Goal: Task Accomplishment & Management: Manage account settings

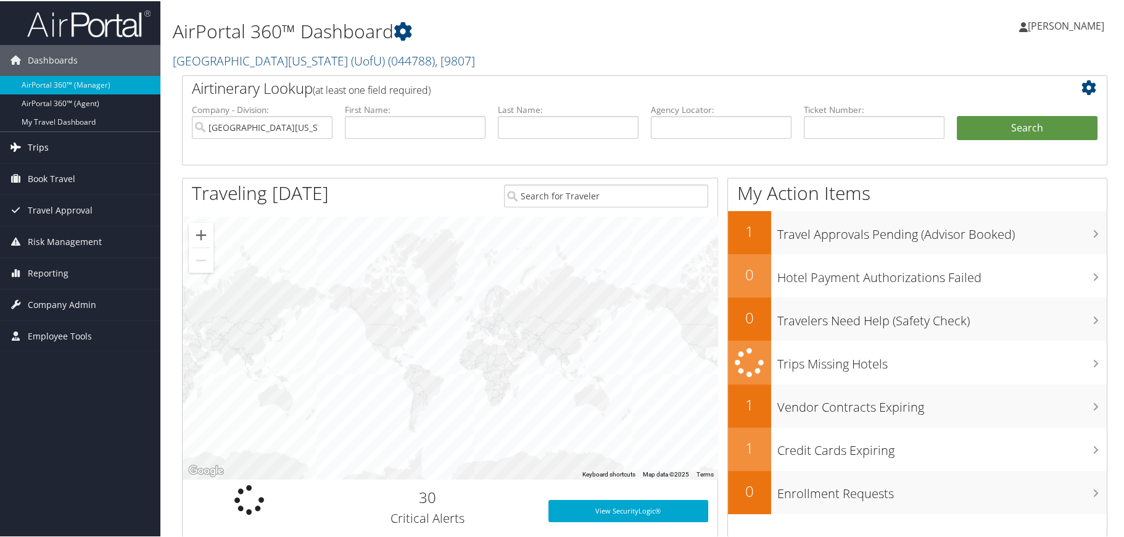
click at [52, 141] on link "Trips" at bounding box center [80, 146] width 160 height 31
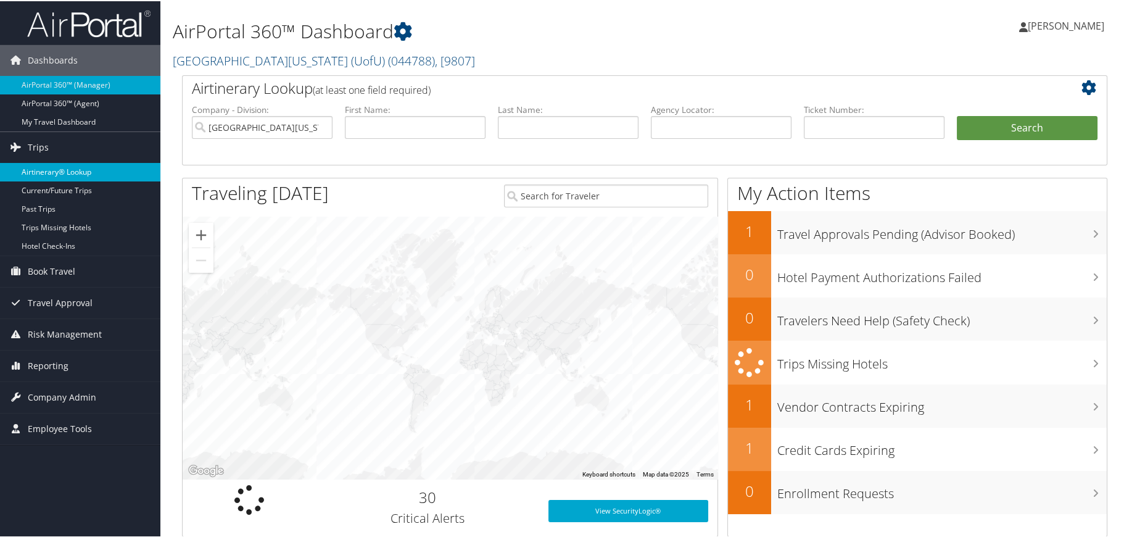
click at [47, 168] on link "Airtinerary® Lookup" at bounding box center [80, 171] width 160 height 19
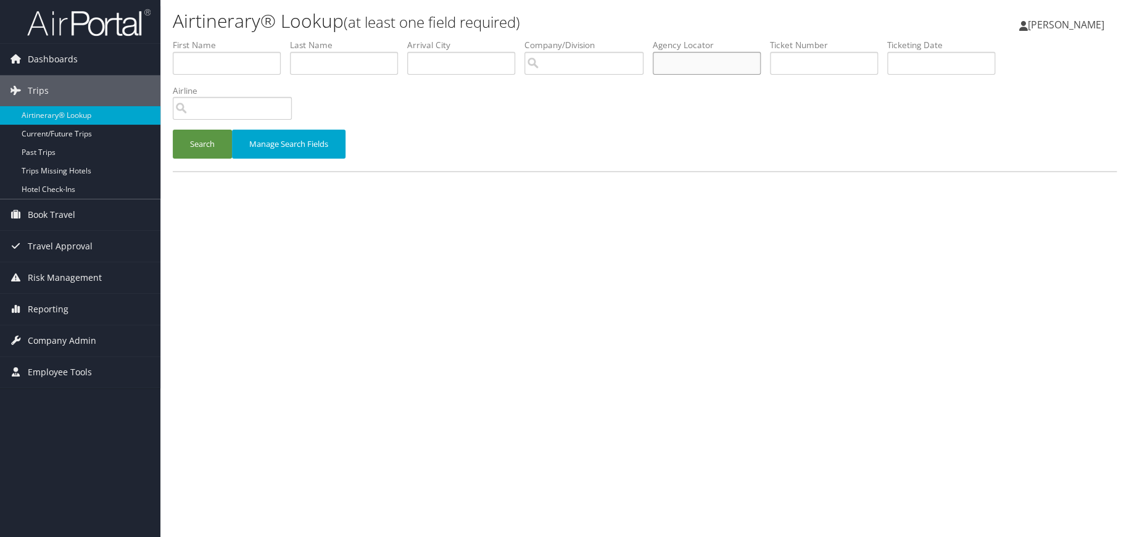
click at [691, 57] on input "text" at bounding box center [707, 63] width 108 height 23
type input "cxndmc"
click at [213, 146] on button "Search" at bounding box center [202, 144] width 59 height 29
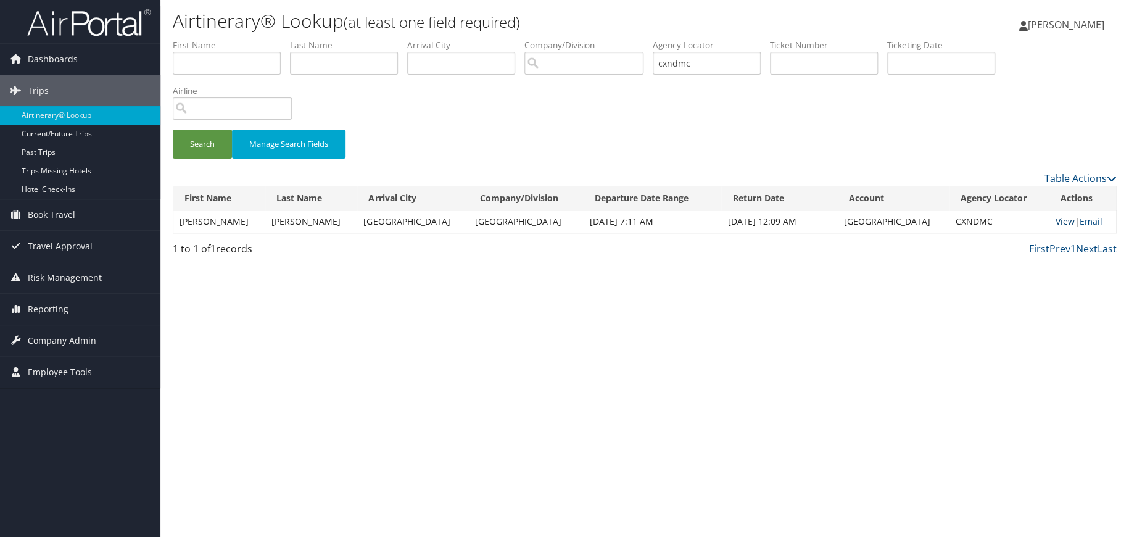
click at [1057, 221] on link "View" at bounding box center [1064, 221] width 19 height 12
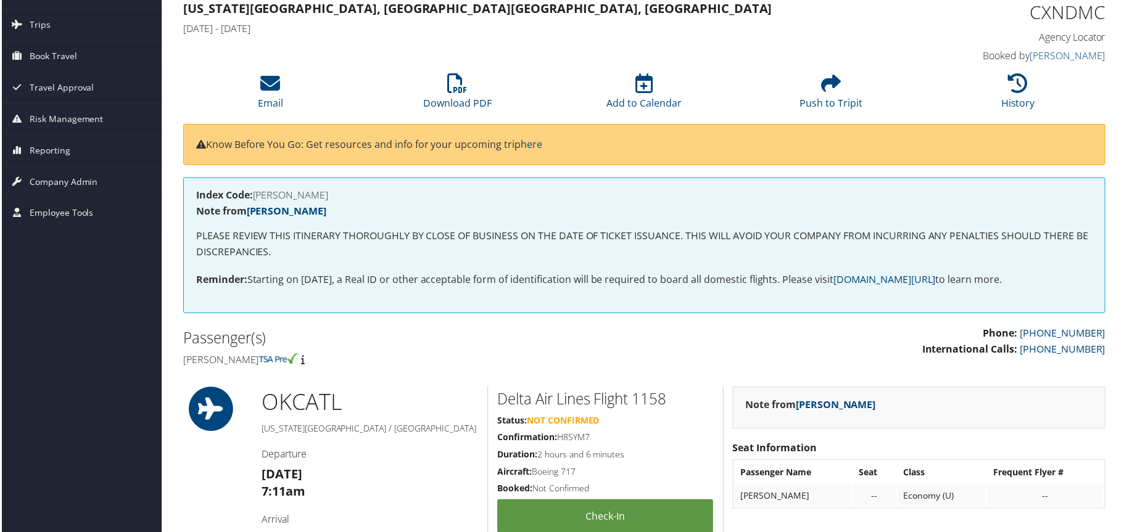
scroll to position [62, 0]
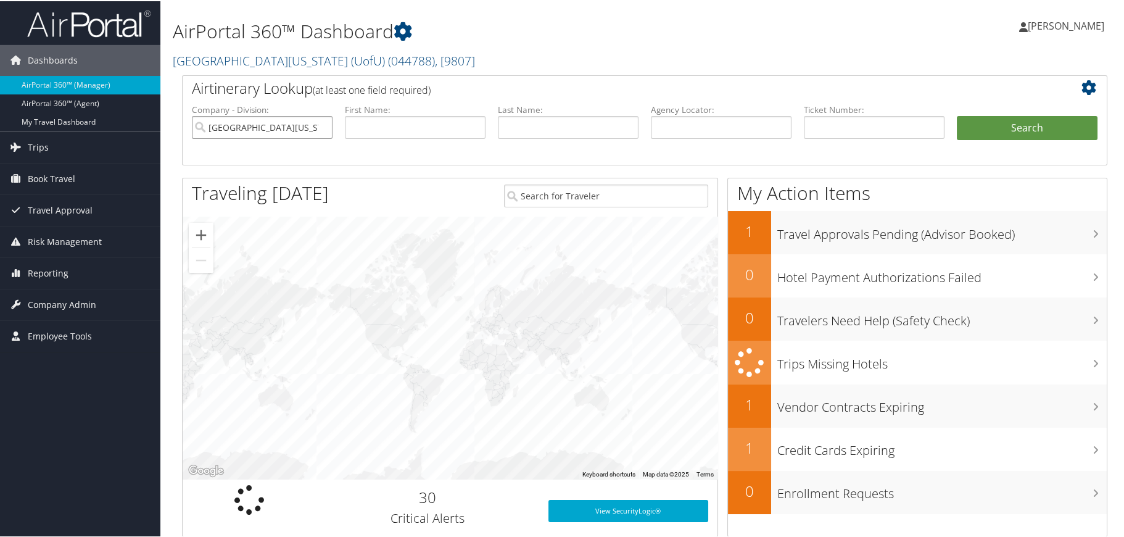
click at [320, 123] on input "University Of Utah (UofU)" at bounding box center [262, 126] width 141 height 23
click at [300, 126] on input "search" at bounding box center [262, 126] width 141 height 23
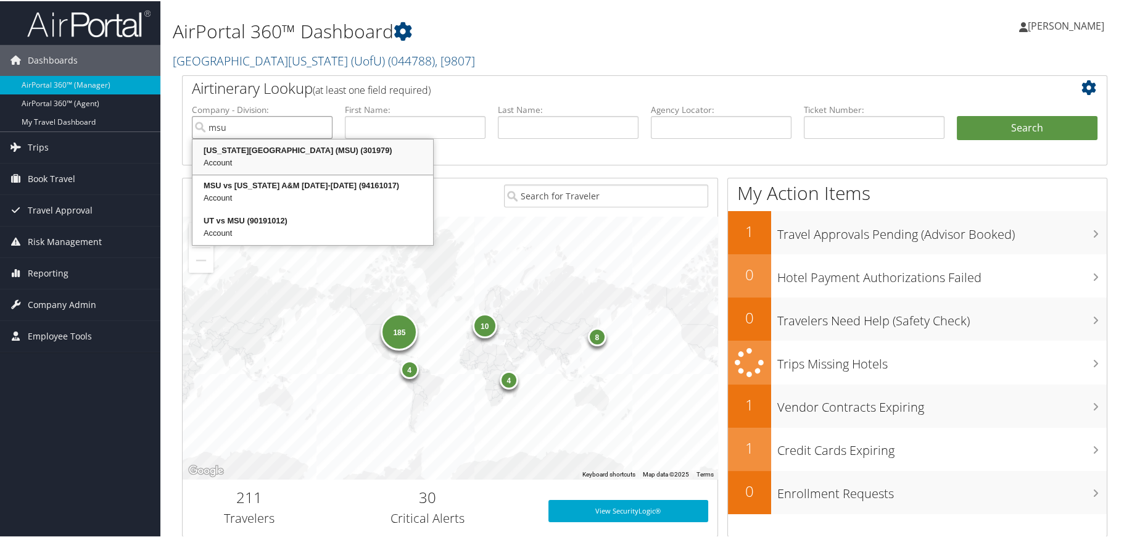
click at [272, 153] on div "Michigan State University (MSU) (301979)" at bounding box center [312, 149] width 237 height 12
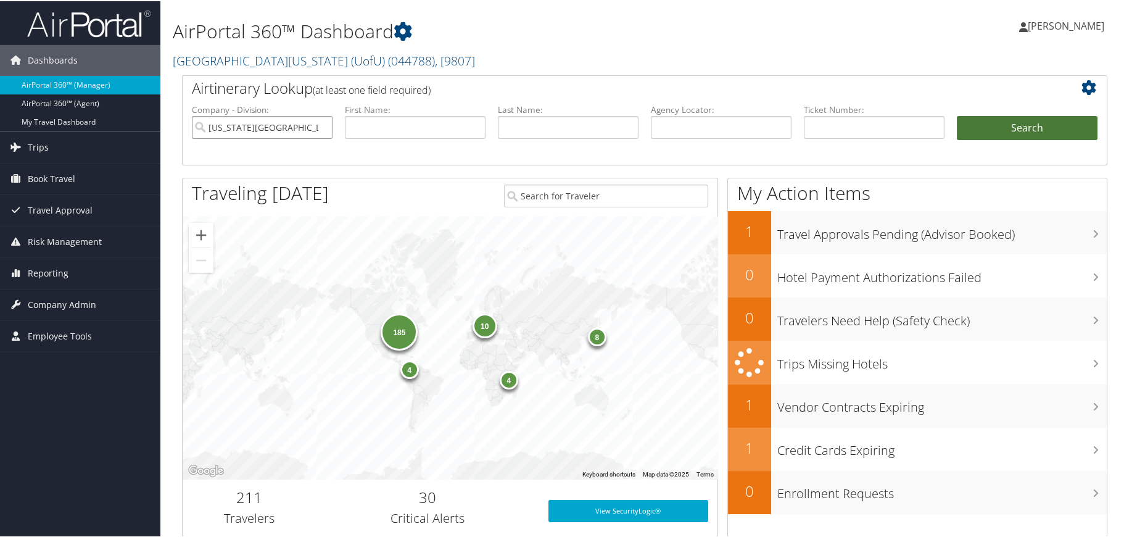
type input "[US_STATE][GEOGRAPHIC_DATA] (MSU)"
click at [986, 131] on button "Search" at bounding box center [1027, 127] width 141 height 25
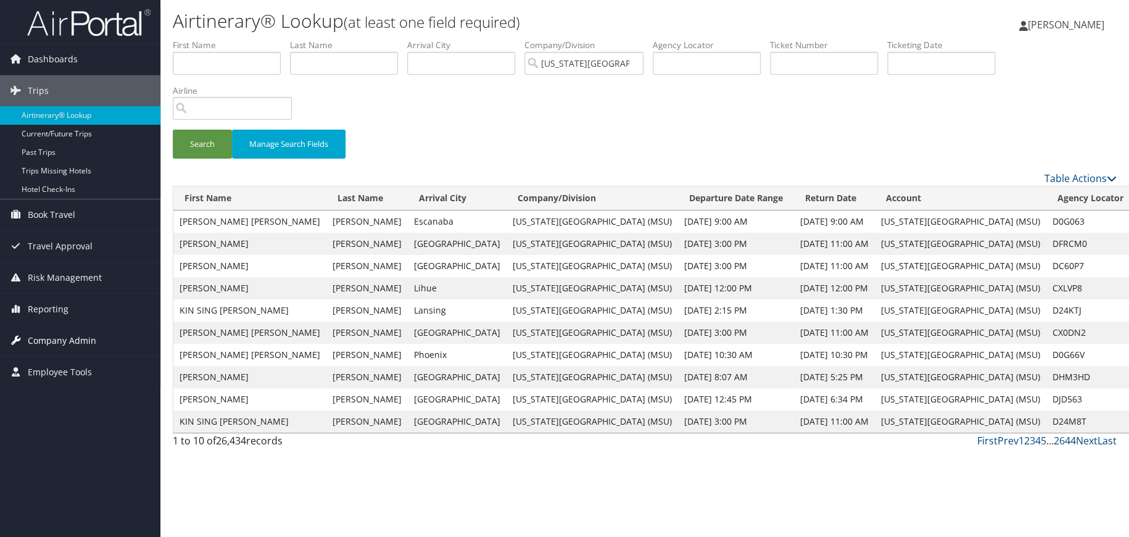
click at [65, 341] on span "Company Admin" at bounding box center [62, 340] width 68 height 31
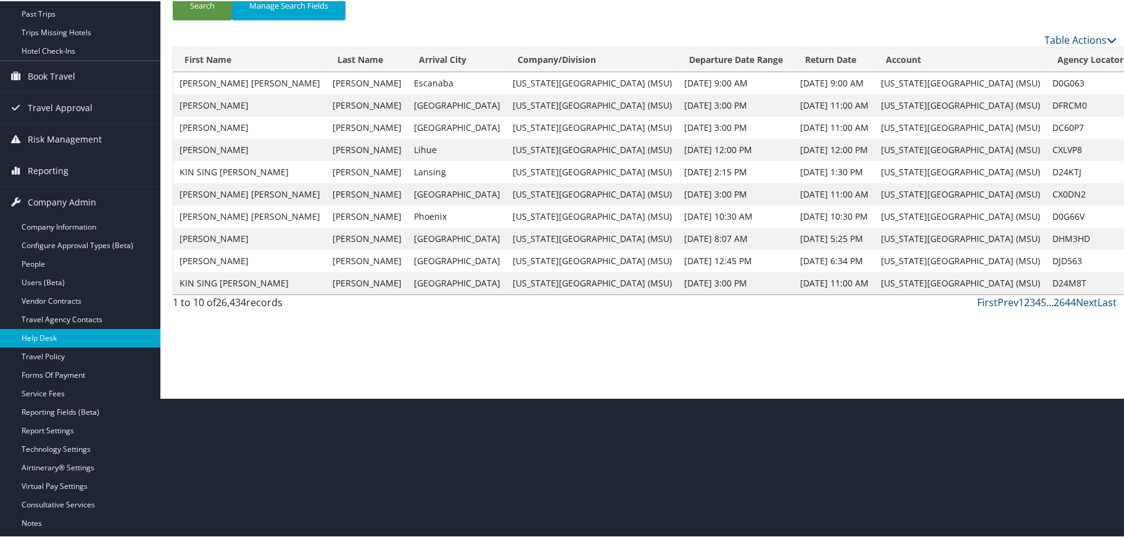
scroll to position [184, 0]
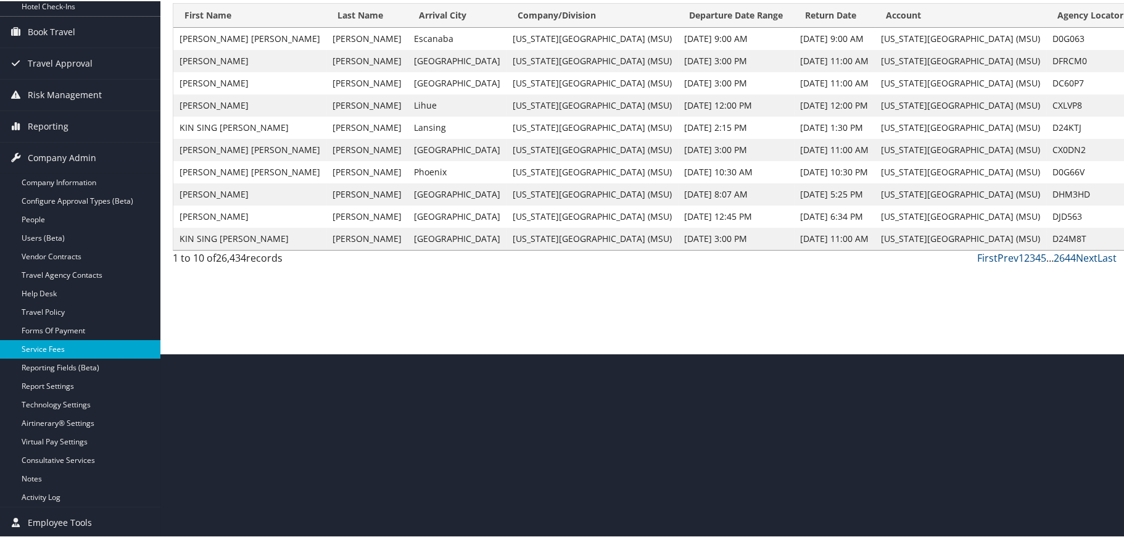
click at [62, 355] on link "Service Fees" at bounding box center [80, 348] width 160 height 19
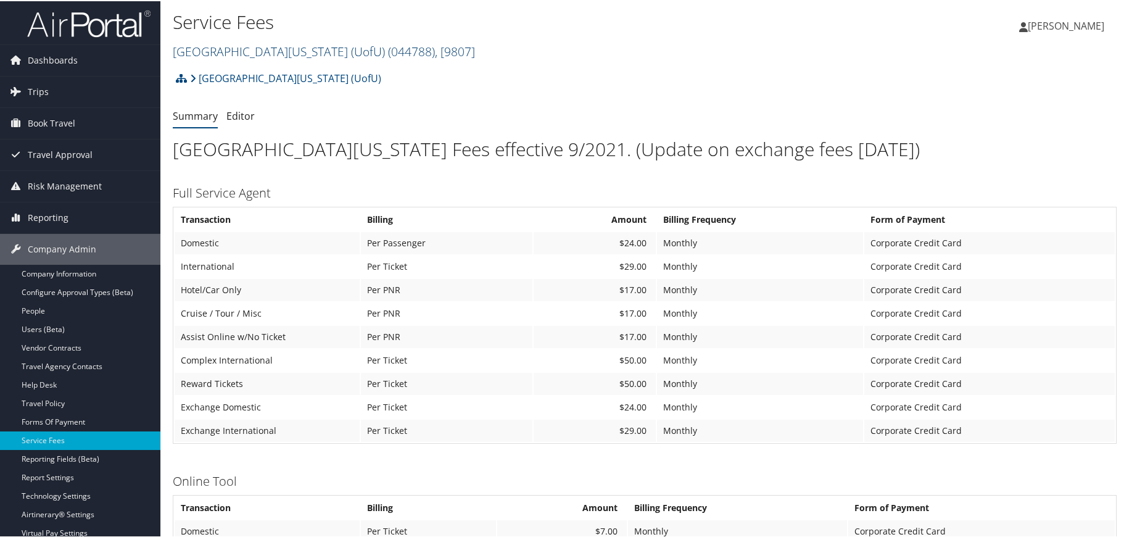
click at [388, 46] on span "( 044788 )" at bounding box center [411, 50] width 47 height 17
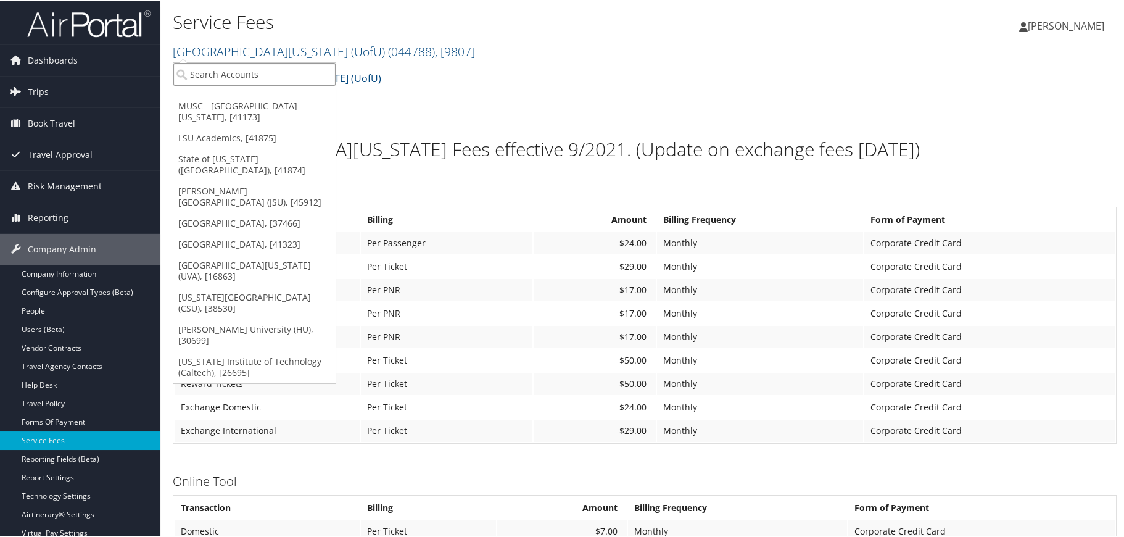
click at [263, 72] on input "search" at bounding box center [254, 73] width 162 height 23
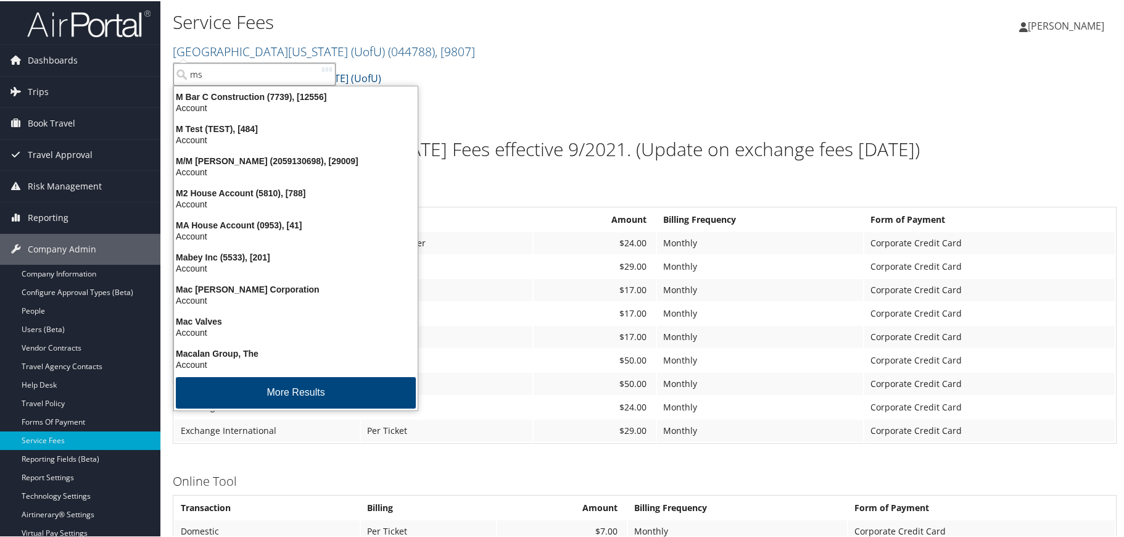
type input "msu"
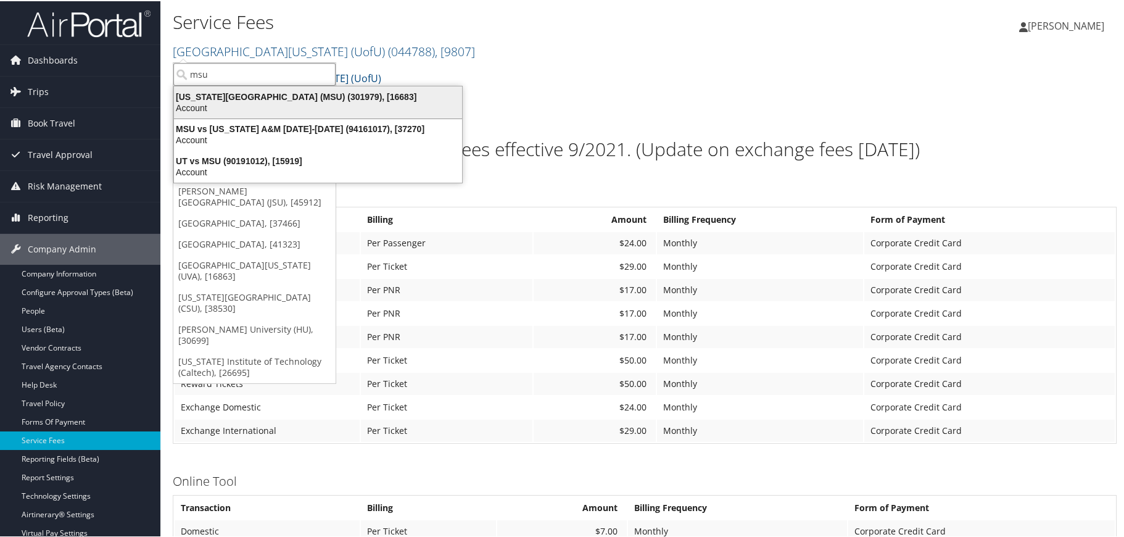
click at [267, 99] on div "[US_STATE][GEOGRAPHIC_DATA] (MSU) (301979), [16683]" at bounding box center [318, 95] width 303 height 11
